Goal: Task Accomplishment & Management: Use online tool/utility

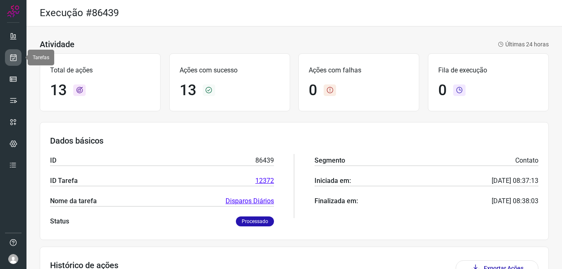
drag, startPoint x: 0, startPoint y: 0, endPoint x: 9, endPoint y: 55, distance: 56.2
click at [8, 55] on link at bounding box center [13, 57] width 17 height 17
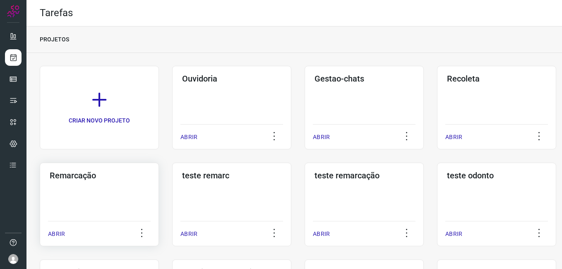
click at [103, 189] on div "Remarcação ABRIR" at bounding box center [99, 205] width 119 height 84
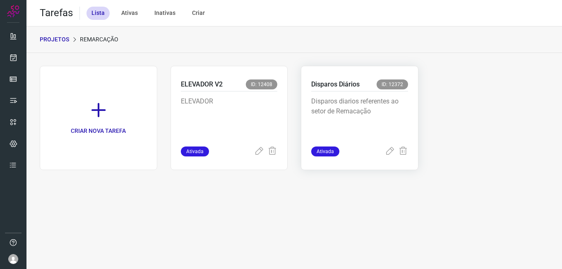
click at [372, 105] on p "Disparos diarios referentes ao setor de Remacação" at bounding box center [359, 116] width 97 height 41
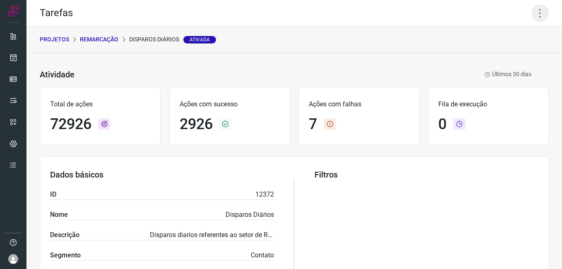
click at [532, 11] on icon at bounding box center [539, 13] width 17 height 17
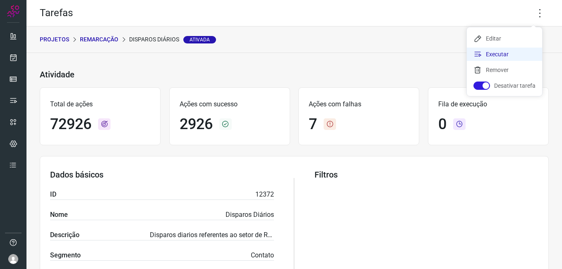
click at [509, 55] on li "Executar" at bounding box center [504, 54] width 75 height 13
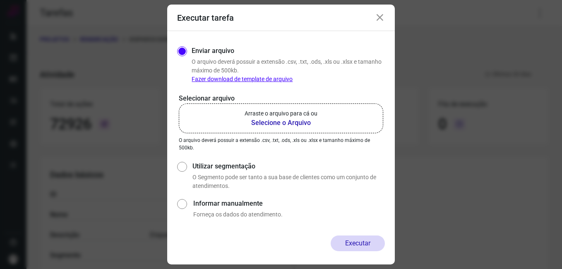
click at [276, 123] on b "Selecione o Arquivo" at bounding box center [281, 123] width 73 height 10
click at [0, 0] on input "Arraste o arquivo para cá ou Selecione o Arquivo" at bounding box center [0, 0] width 0 height 0
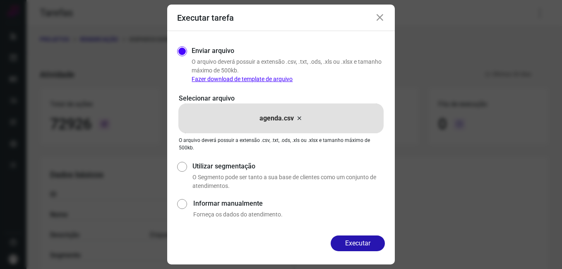
drag, startPoint x: 372, startPoint y: 248, endPoint x: 347, endPoint y: 237, distance: 26.5
click at [371, 247] on button "Executar" at bounding box center [358, 243] width 54 height 16
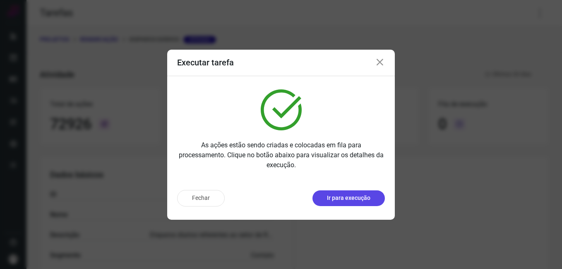
click at [358, 194] on p "Ir para execução" at bounding box center [348, 198] width 43 height 9
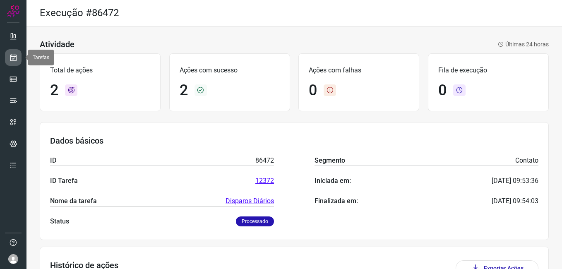
click at [9, 62] on link at bounding box center [13, 57] width 17 height 17
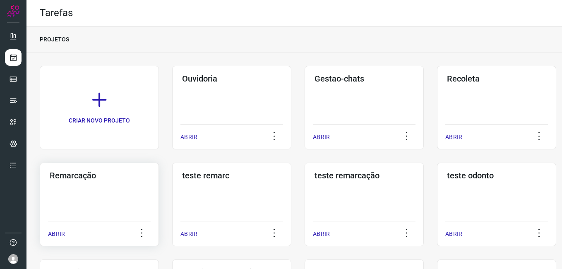
click at [101, 174] on h3 "Remarcação" at bounding box center [99, 175] width 99 height 10
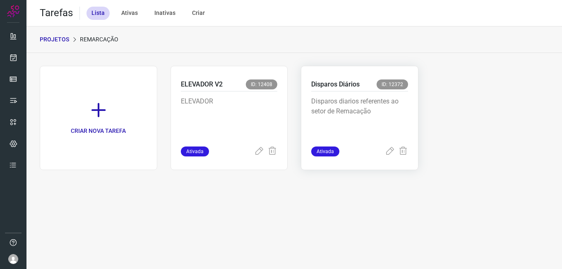
click at [348, 117] on p "Disparos diarios referentes ao setor de Remacação" at bounding box center [359, 116] width 97 height 41
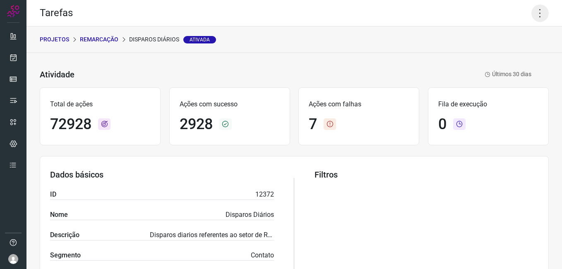
click at [532, 19] on icon at bounding box center [539, 13] width 17 height 17
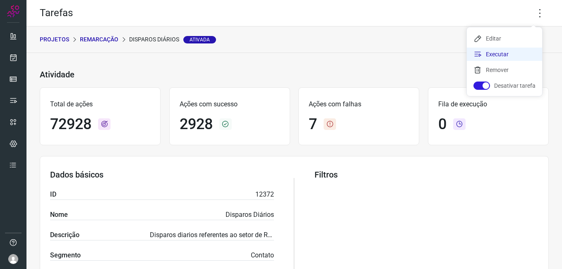
click at [507, 54] on li "Executar" at bounding box center [504, 54] width 75 height 13
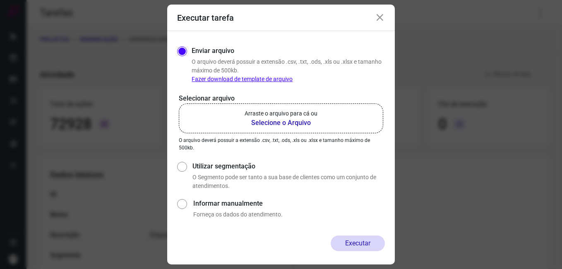
click at [292, 118] on b "Selecione o Arquivo" at bounding box center [281, 123] width 73 height 10
click at [0, 0] on input "Arraste o arquivo para cá ou Selecione o Arquivo" at bounding box center [0, 0] width 0 height 0
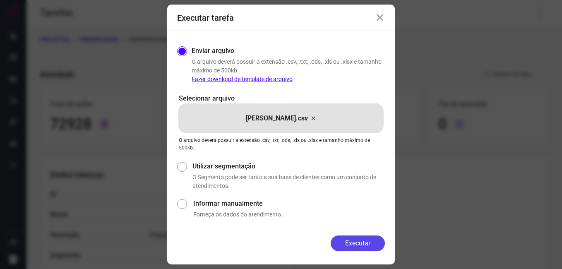
click at [361, 249] on button "Executar" at bounding box center [358, 243] width 54 height 16
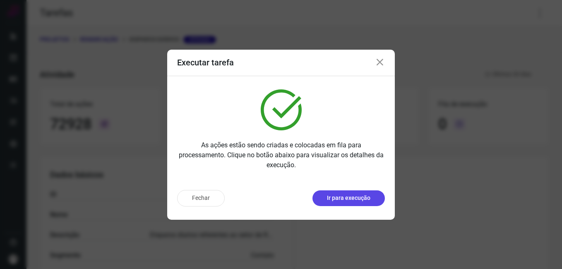
click at [355, 197] on p "Ir para execução" at bounding box center [348, 198] width 43 height 9
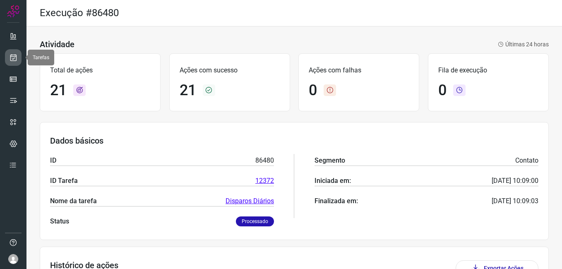
click at [13, 57] on icon at bounding box center [13, 57] width 9 height 8
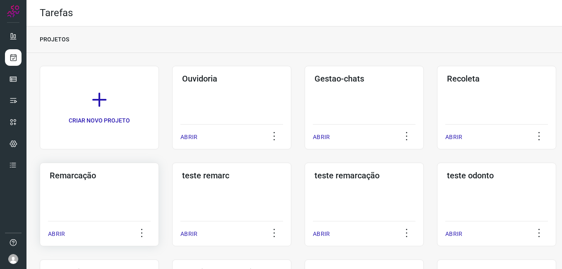
click at [79, 186] on div "Remarcação ABRIR" at bounding box center [99, 205] width 119 height 84
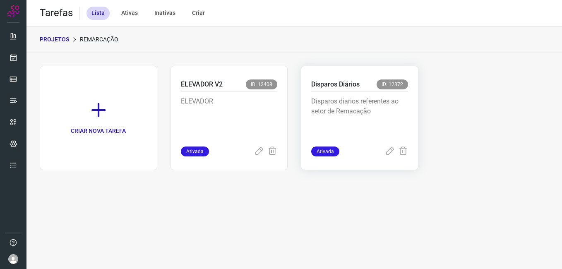
click at [324, 113] on p "Disparos diarios referentes ao setor de Remacação" at bounding box center [359, 116] width 97 height 41
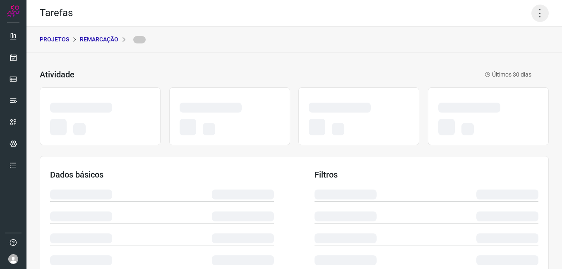
click at [541, 10] on icon at bounding box center [539, 13] width 17 height 17
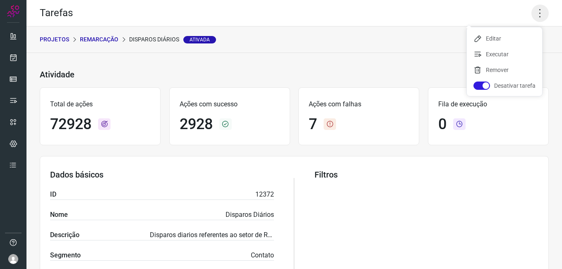
click at [537, 16] on icon at bounding box center [539, 13] width 17 height 17
click at [492, 50] on li "Executar" at bounding box center [504, 54] width 75 height 13
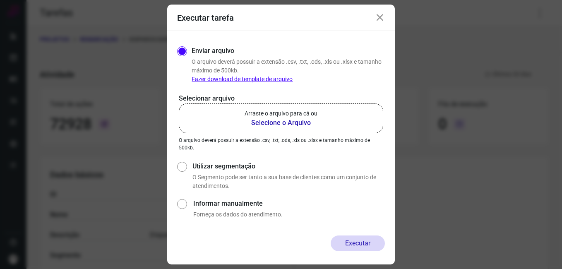
click at [295, 126] on b "Selecione o Arquivo" at bounding box center [281, 123] width 73 height 10
click at [0, 0] on input "Arraste o arquivo para cá ou Selecione o Arquivo" at bounding box center [0, 0] width 0 height 0
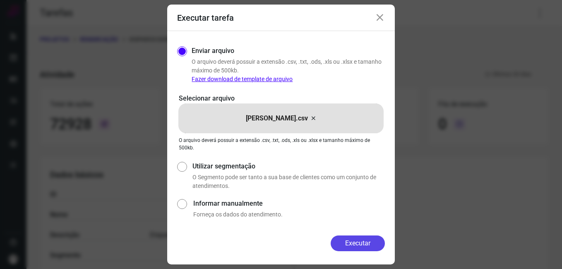
click at [347, 246] on button "Executar" at bounding box center [358, 243] width 54 height 16
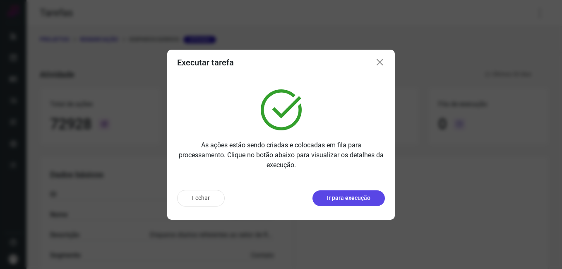
click at [371, 199] on button "Ir para execução" at bounding box center [348, 198] width 72 height 16
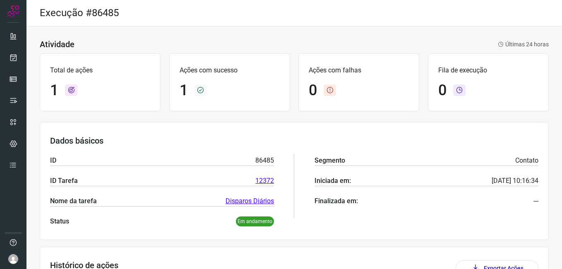
click at [363, 41] on div "Atividade Últimas 24 horas" at bounding box center [294, 44] width 509 height 10
click at [14, 50] on link at bounding box center [13, 57] width 17 height 17
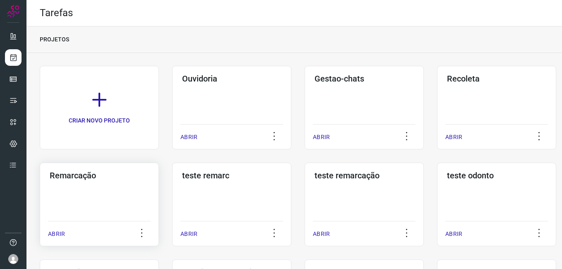
click at [107, 195] on div "Remarcação ABRIR" at bounding box center [99, 205] width 119 height 84
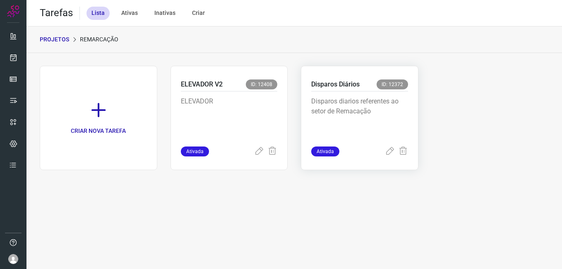
click at [361, 119] on p "Disparos diarios referentes ao setor de Remacação" at bounding box center [359, 116] width 97 height 41
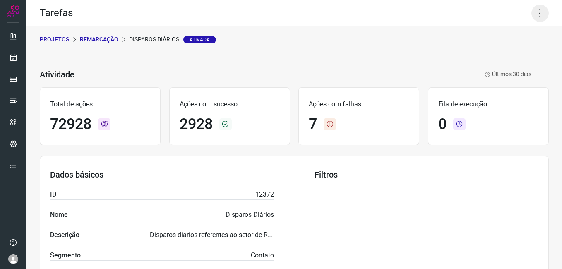
click at [534, 17] on icon at bounding box center [539, 13] width 17 height 17
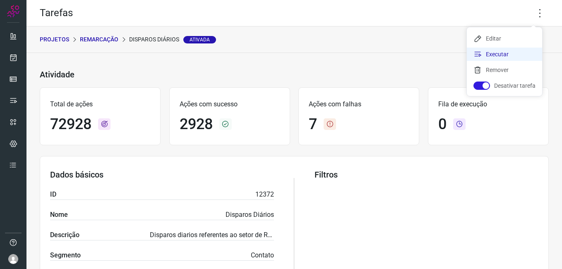
click at [499, 56] on li "Executar" at bounding box center [504, 54] width 75 height 13
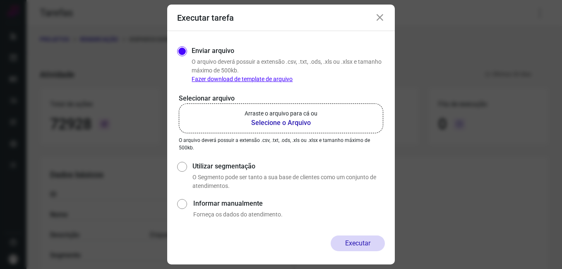
click at [298, 125] on b "Selecione o Arquivo" at bounding box center [281, 123] width 73 height 10
click at [0, 0] on input "Arraste o arquivo para cá ou Selecione o Arquivo" at bounding box center [0, 0] width 0 height 0
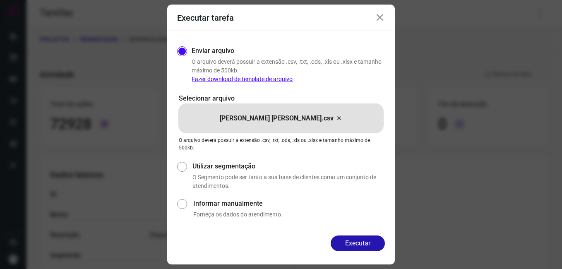
click at [370, 240] on button "Executar" at bounding box center [358, 243] width 54 height 16
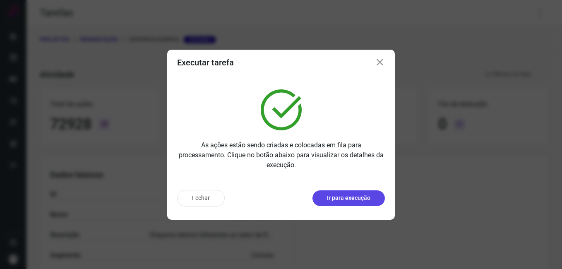
click at [364, 190] on button "Ir para execução" at bounding box center [348, 198] width 72 height 16
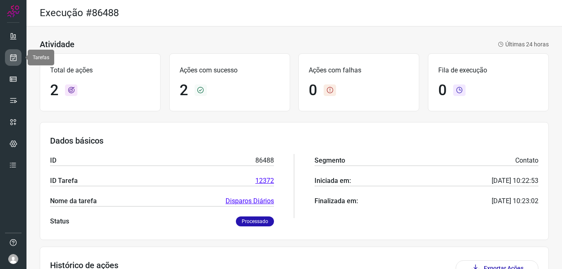
click at [12, 56] on icon at bounding box center [13, 57] width 9 height 8
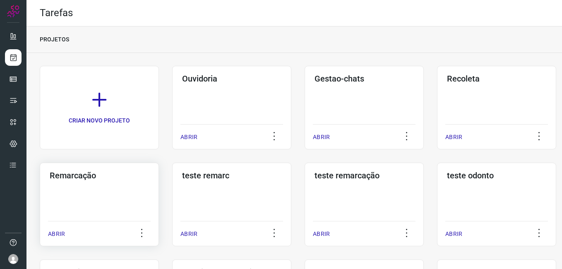
click at [107, 197] on div "Remarcação ABRIR" at bounding box center [99, 205] width 119 height 84
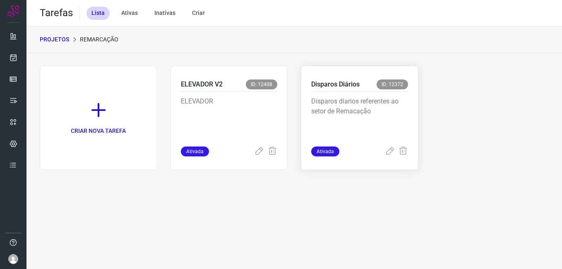
click at [387, 90] on div "Disparos Diários ID: 12372" at bounding box center [359, 85] width 97 height 12
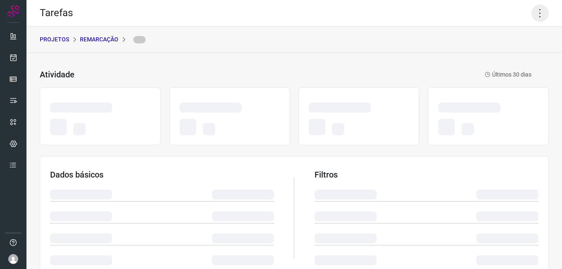
click at [531, 15] on icon at bounding box center [539, 13] width 17 height 17
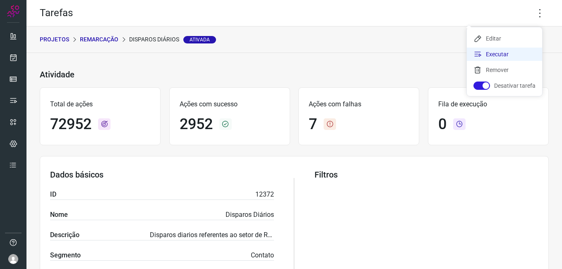
click at [498, 55] on li "Executar" at bounding box center [504, 54] width 75 height 13
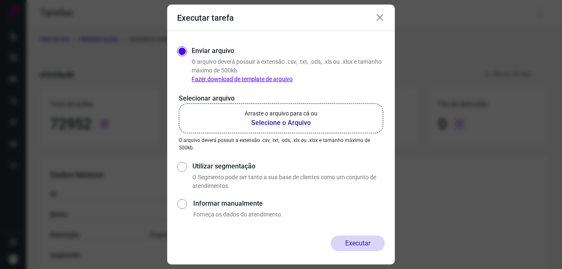
click at [281, 117] on p "Arraste o arquivo para cá ou" at bounding box center [281, 113] width 73 height 9
click at [0, 0] on input "Arraste o arquivo para cá ou Selecione o Arquivo" at bounding box center [0, 0] width 0 height 0
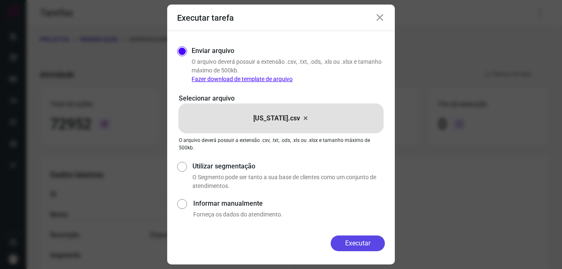
click at [351, 241] on button "Executar" at bounding box center [358, 243] width 54 height 16
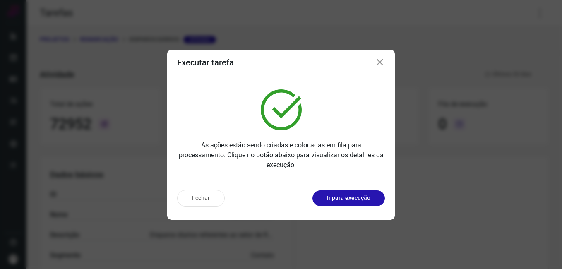
click at [355, 197] on p "Ir para execução" at bounding box center [348, 198] width 43 height 9
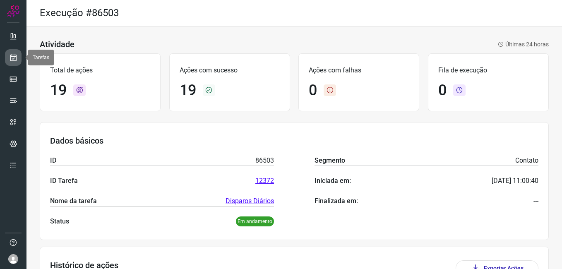
click at [14, 58] on icon at bounding box center [13, 57] width 9 height 8
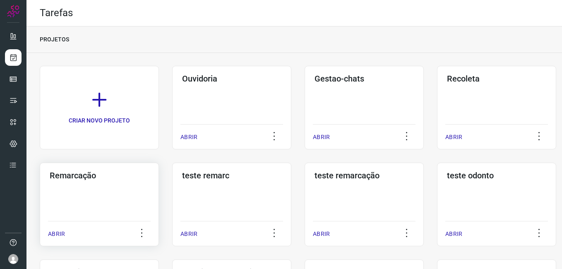
click at [115, 189] on div "Remarcação ABRIR" at bounding box center [99, 205] width 119 height 84
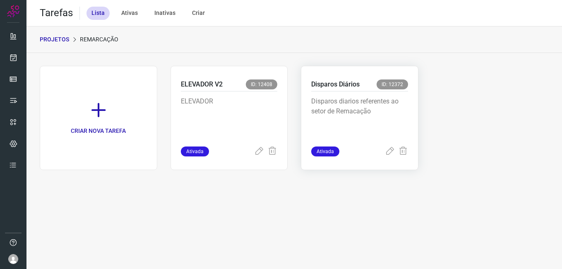
click at [335, 98] on p "Disparos diarios referentes ao setor de Remacação" at bounding box center [359, 116] width 97 height 41
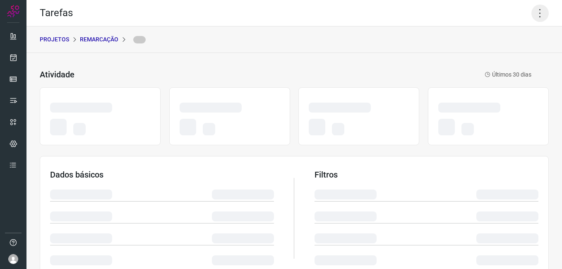
click at [534, 11] on icon at bounding box center [539, 13] width 17 height 17
click at [533, 8] on icon at bounding box center [539, 13] width 17 height 17
click at [533, 20] on icon at bounding box center [539, 13] width 17 height 17
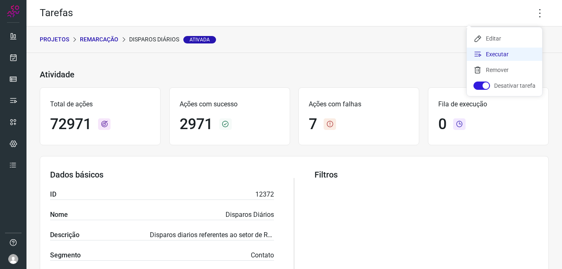
click at [492, 60] on li "Executar" at bounding box center [504, 54] width 75 height 13
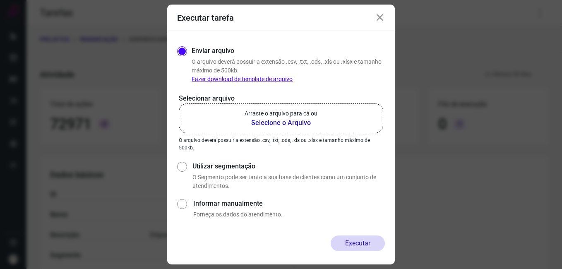
click at [295, 124] on b "Selecione o Arquivo" at bounding box center [281, 123] width 73 height 10
click at [0, 0] on input "Arraste o arquivo para cá ou Selecione o Arquivo" at bounding box center [0, 0] width 0 height 0
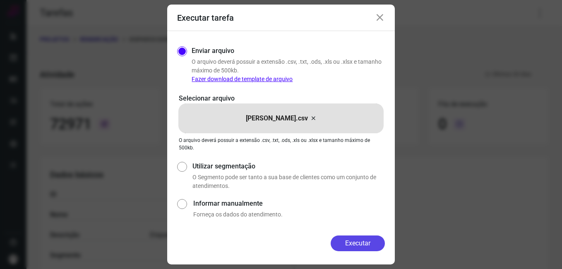
click at [350, 240] on button "Executar" at bounding box center [358, 243] width 54 height 16
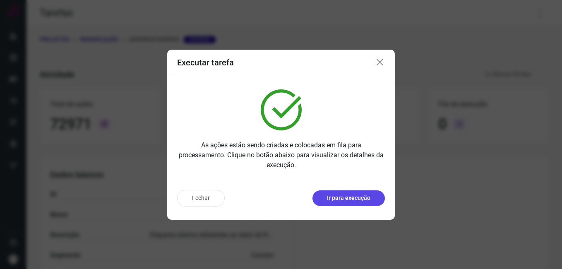
click at [352, 197] on p "Ir para execução" at bounding box center [348, 198] width 43 height 9
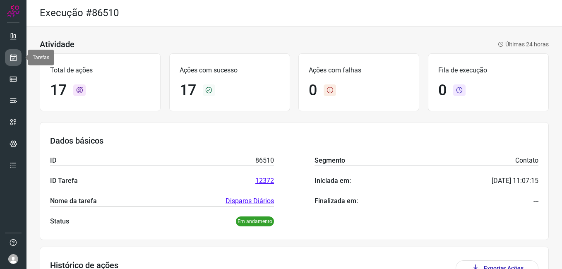
click at [15, 58] on icon at bounding box center [13, 57] width 9 height 8
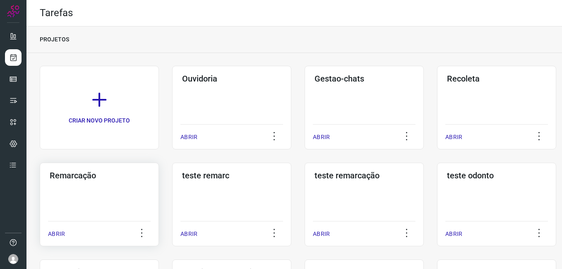
click at [126, 183] on div "Remarcação ABRIR" at bounding box center [99, 205] width 119 height 84
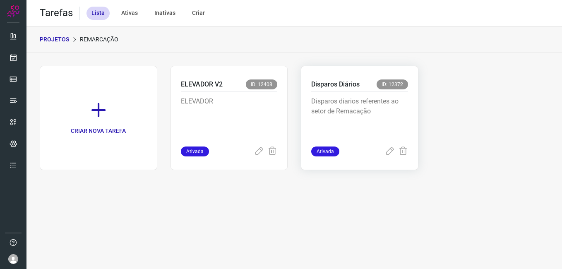
click at [394, 129] on p "Disparos diarios referentes ao setor de Remacação" at bounding box center [359, 116] width 97 height 41
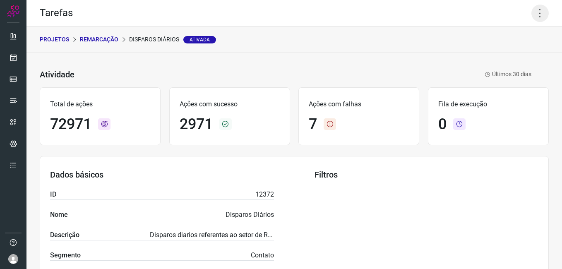
click at [535, 12] on icon at bounding box center [539, 13] width 17 height 17
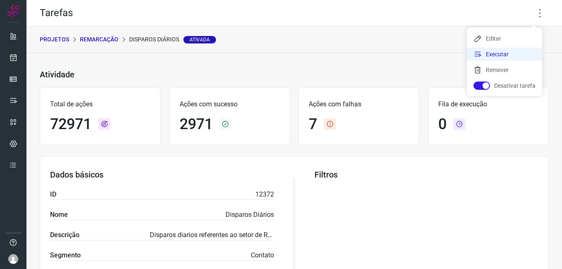
click at [499, 55] on li "Executar" at bounding box center [504, 54] width 75 height 13
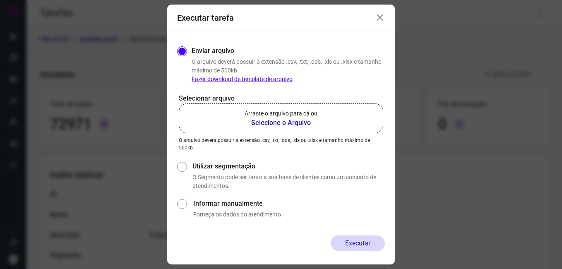
click at [288, 122] on b "Selecione o Arquivo" at bounding box center [281, 123] width 73 height 10
click at [0, 0] on input "Arraste o arquivo para cá ou Selecione o Arquivo" at bounding box center [0, 0] width 0 height 0
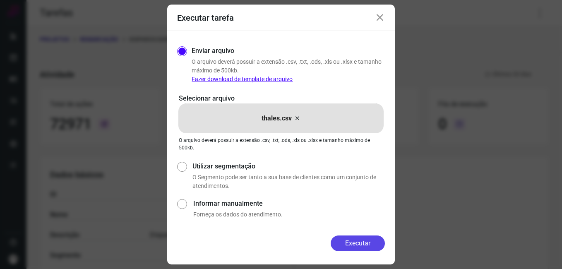
click at [353, 242] on button "Executar" at bounding box center [358, 243] width 54 height 16
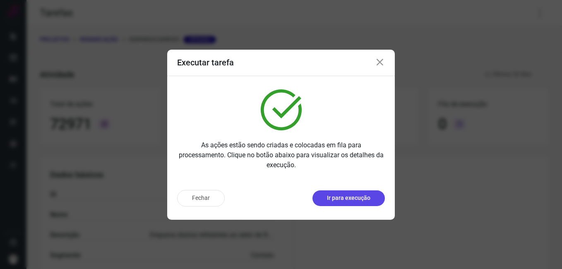
click at [351, 202] on p "Ir para execução" at bounding box center [348, 198] width 43 height 9
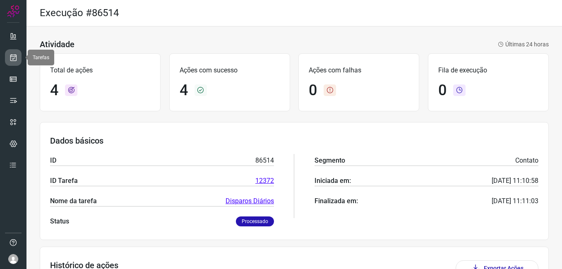
click at [18, 57] on link at bounding box center [13, 57] width 17 height 17
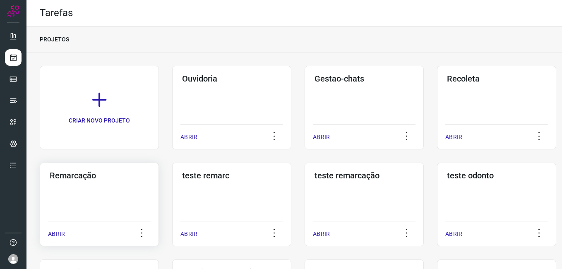
click at [120, 206] on div "Remarcação ABRIR" at bounding box center [99, 205] width 119 height 84
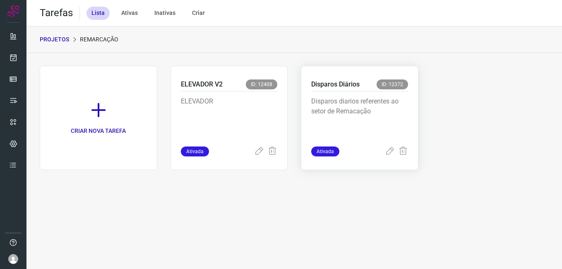
click at [367, 110] on p "Disparos diarios referentes ao setor de Remacação" at bounding box center [359, 116] width 97 height 41
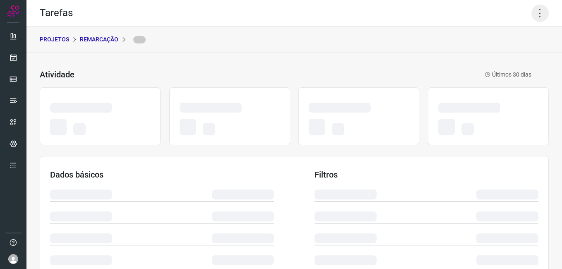
click at [534, 18] on icon at bounding box center [539, 13] width 17 height 17
click at [531, 14] on icon at bounding box center [539, 13] width 17 height 17
click at [531, 12] on icon at bounding box center [539, 13] width 17 height 17
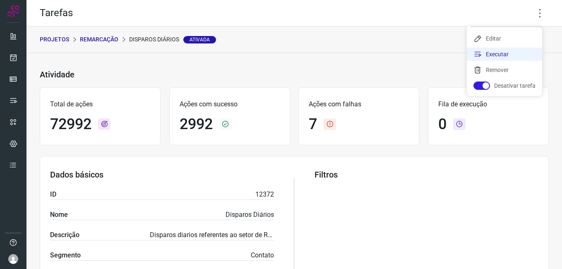
click at [513, 51] on li "Executar" at bounding box center [504, 54] width 75 height 13
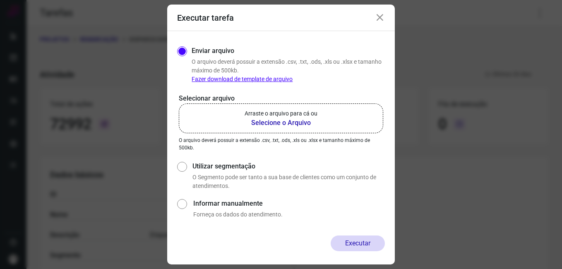
click at [297, 125] on b "Selecione o Arquivo" at bounding box center [281, 123] width 73 height 10
click at [0, 0] on input "Arraste o arquivo para cá ou Selecione o Arquivo" at bounding box center [0, 0] width 0 height 0
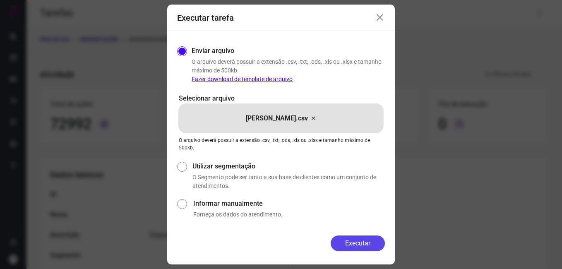
click at [363, 249] on button "Executar" at bounding box center [358, 243] width 54 height 16
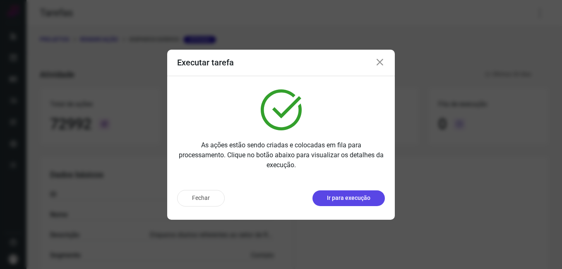
click at [355, 199] on p "Ir para execução" at bounding box center [348, 198] width 43 height 9
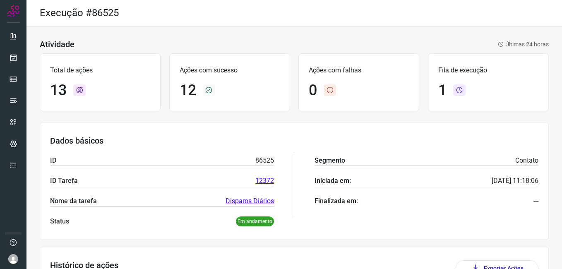
scroll to position [92, 0]
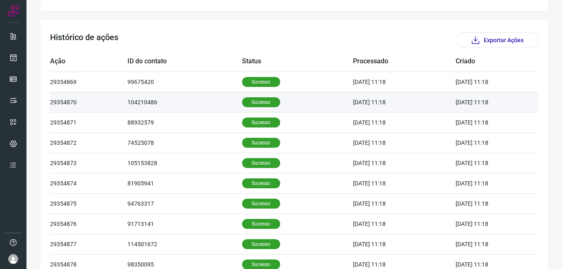
scroll to position [248, 0]
